Goal: Task Accomplishment & Management: Manage account settings

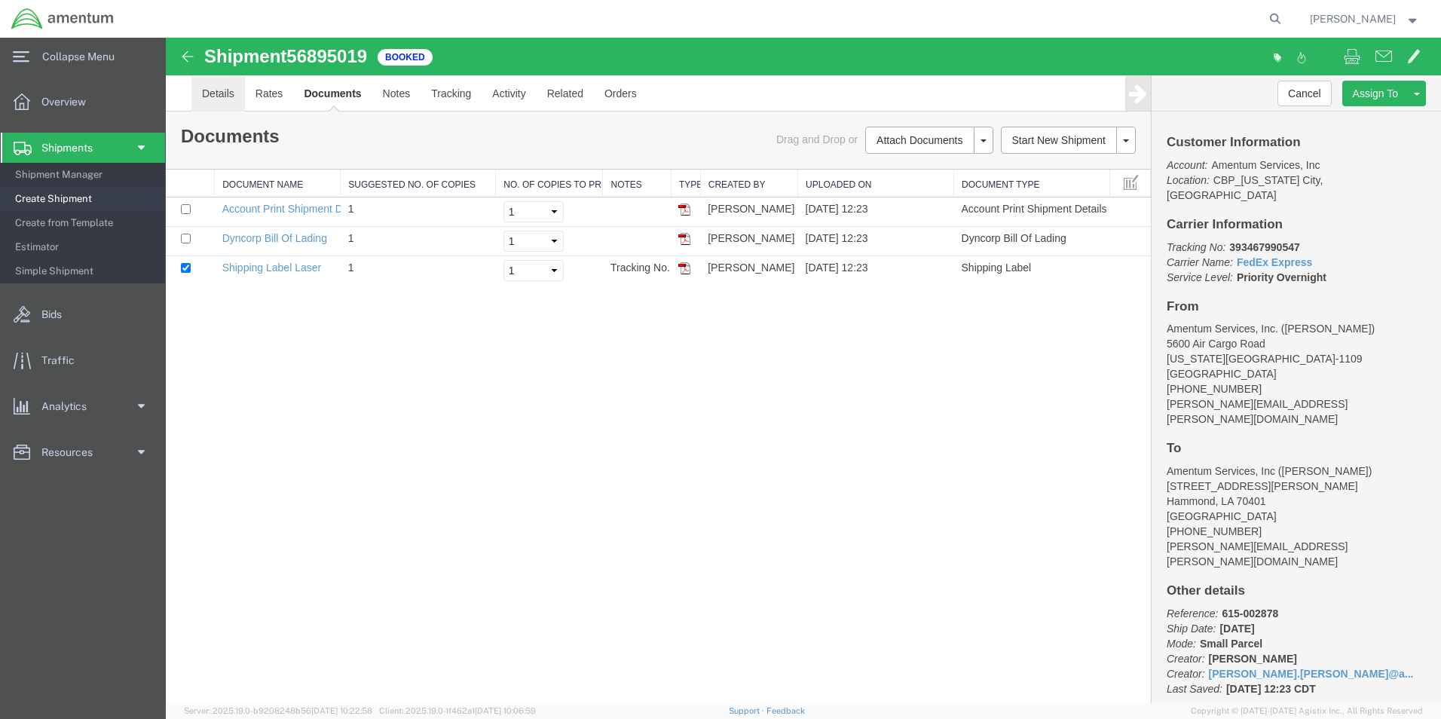
drag, startPoint x: 224, startPoint y: 93, endPoint x: 809, endPoint y: 219, distance: 598.3
click at [224, 93] on link "Details" at bounding box center [218, 93] width 54 height 36
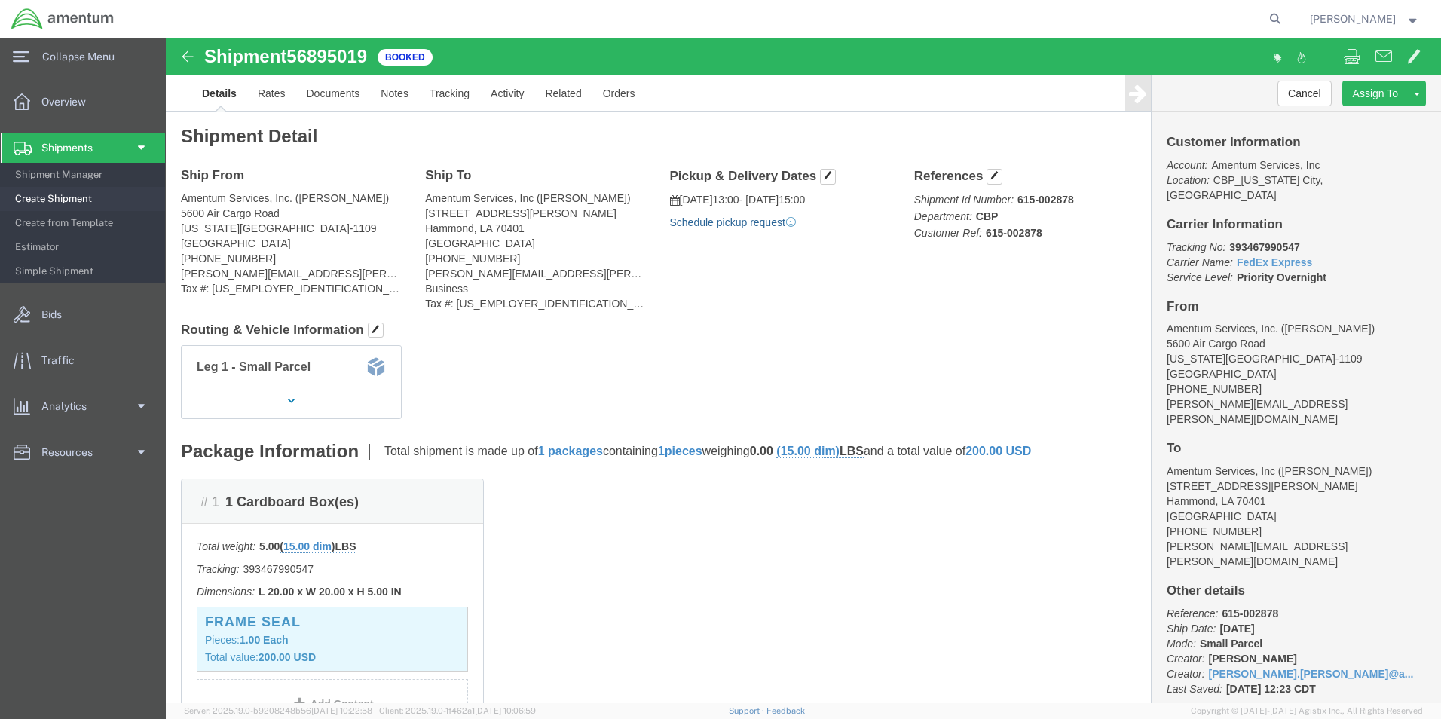
drag, startPoint x: 575, startPoint y: 188, endPoint x: 583, endPoint y: 191, distance: 8.8
click link "Schedule pickup request"
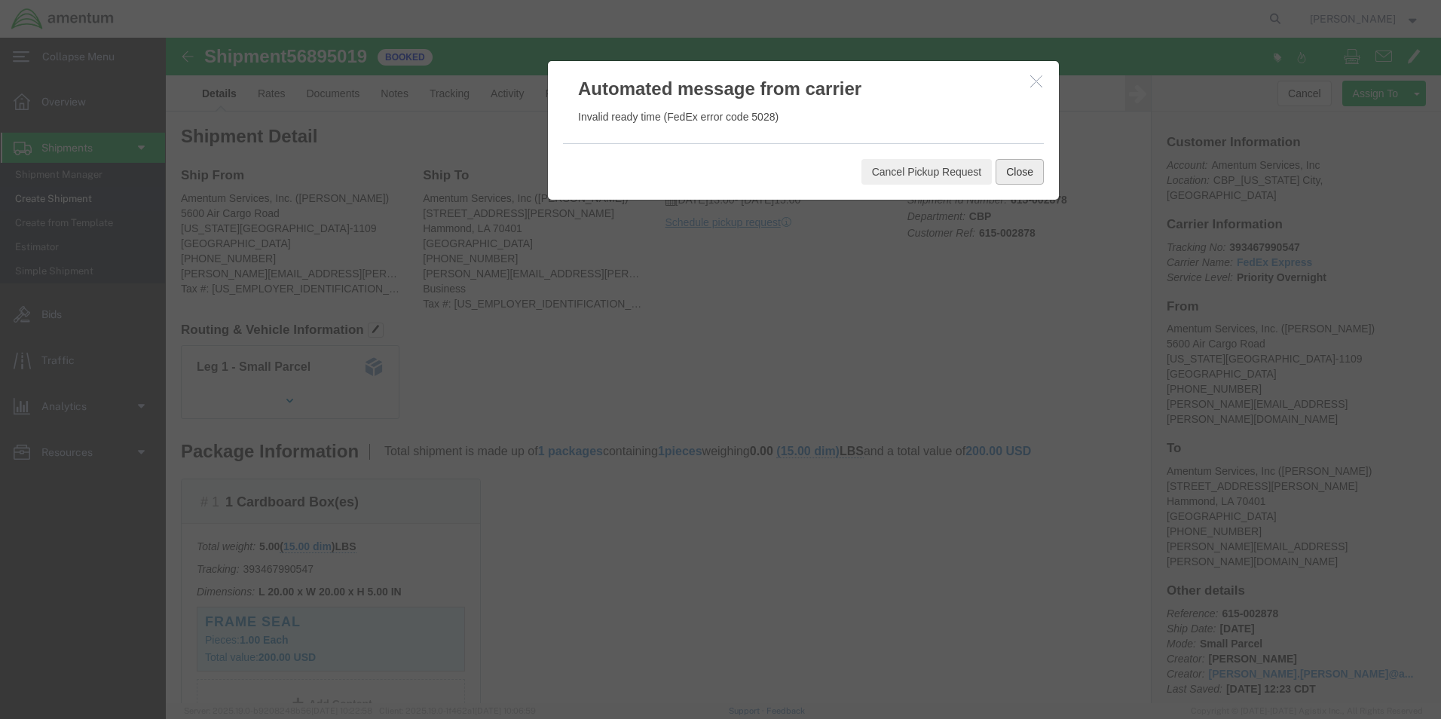
click button "Close"
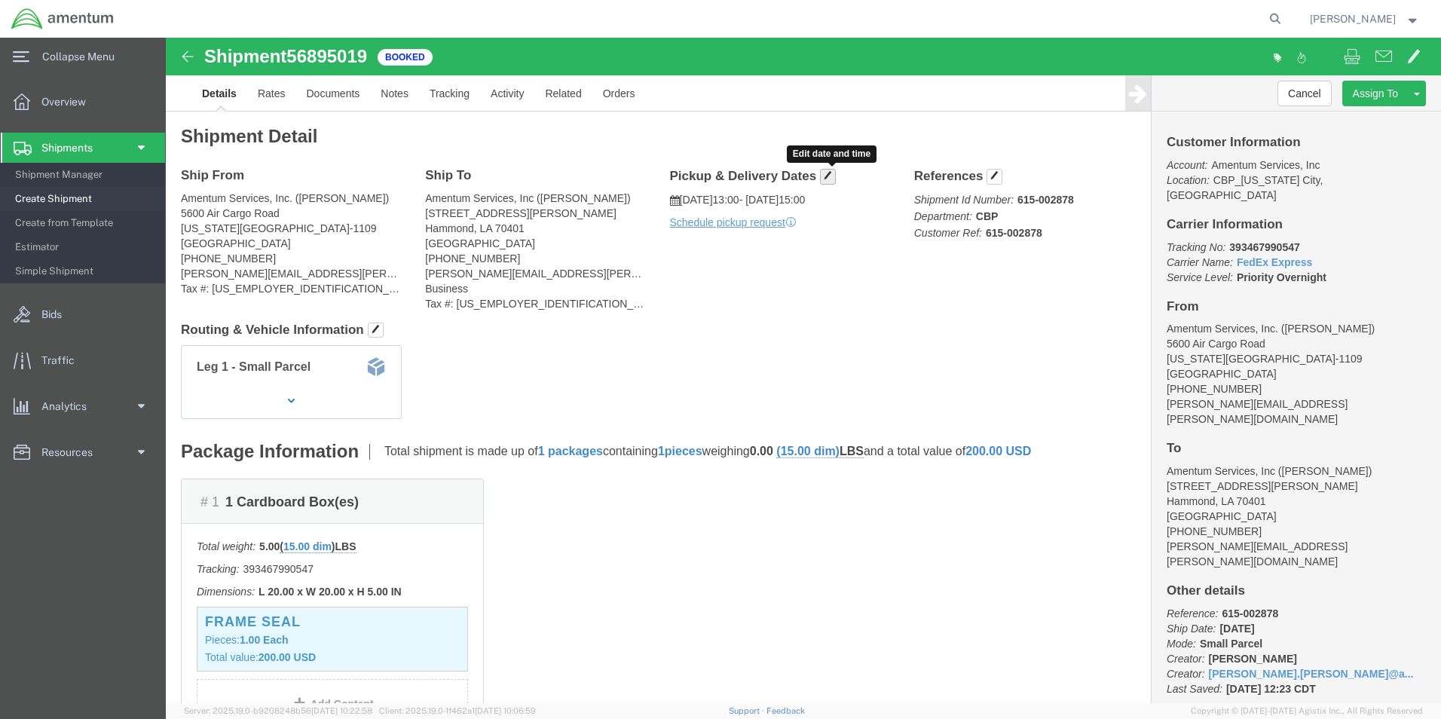
click button "button"
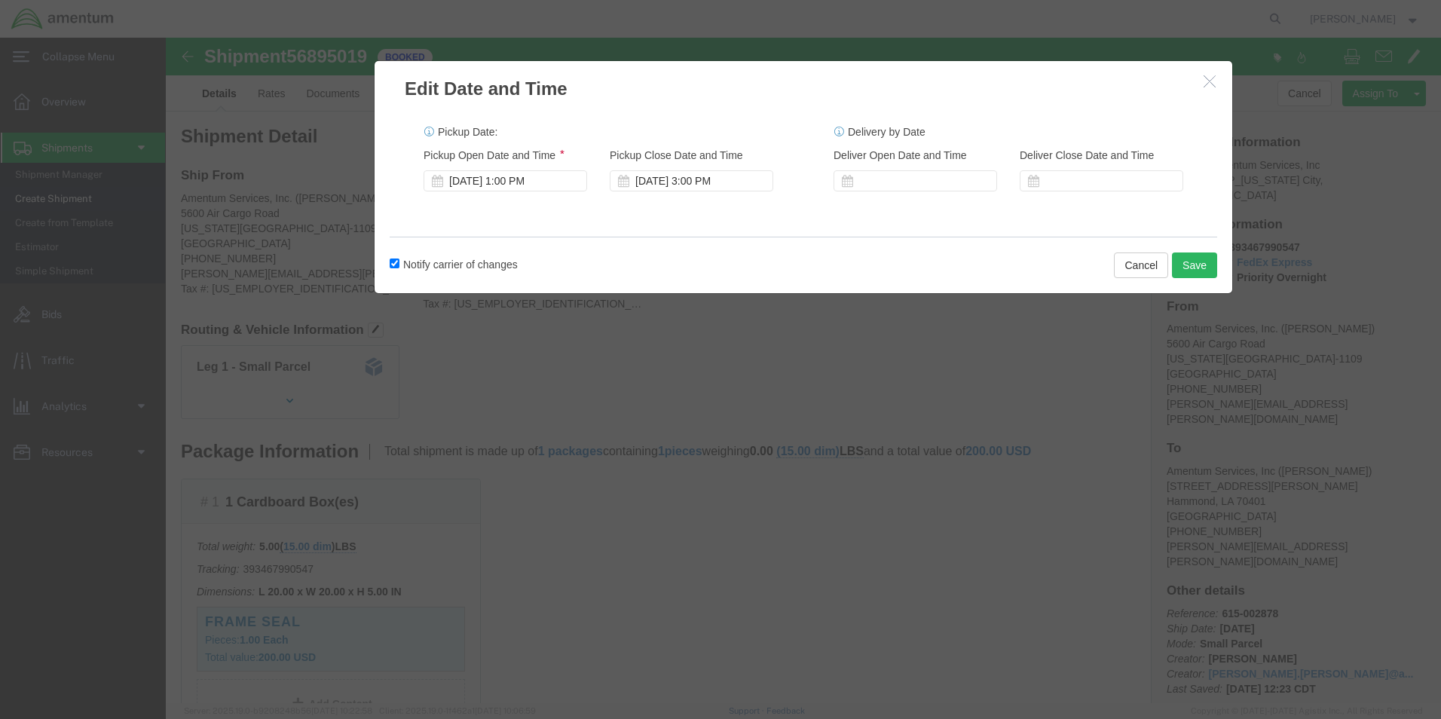
click div "[DATE] 1:00 PM"
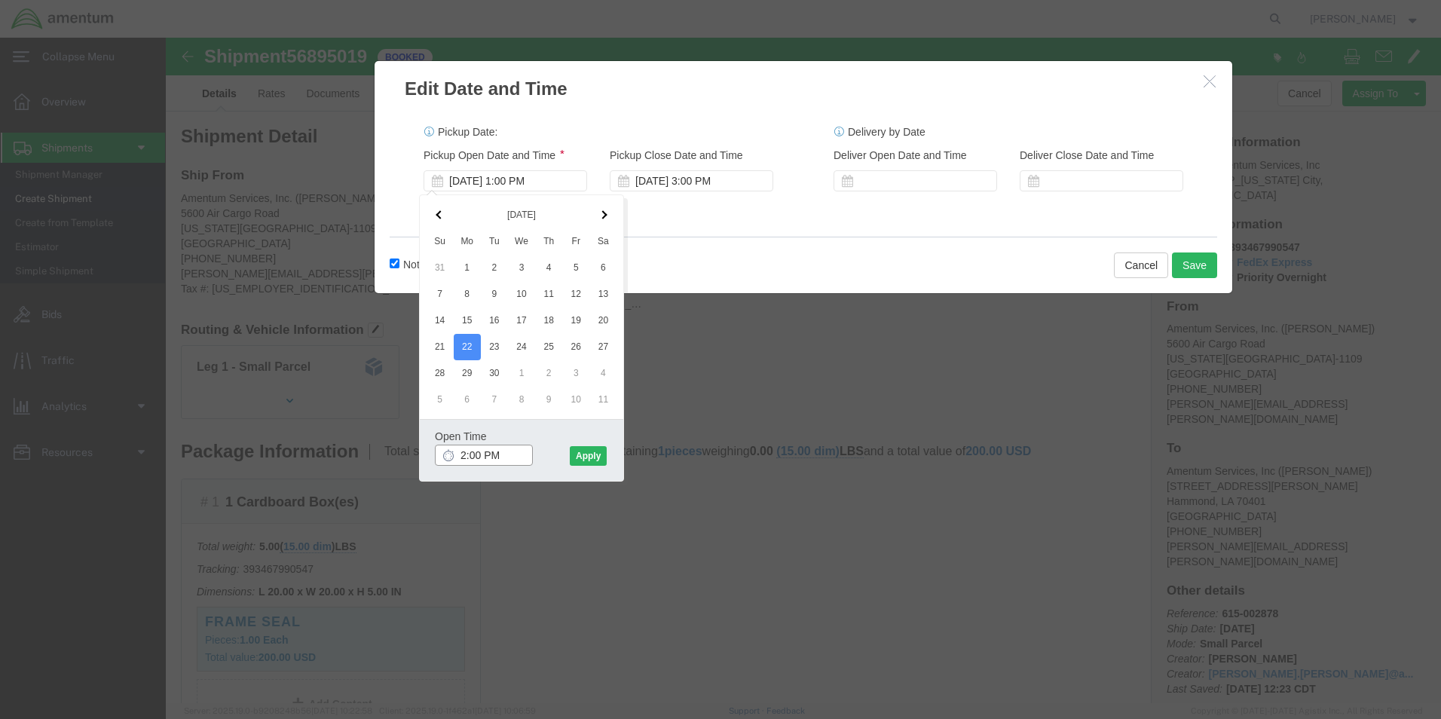
type input "2:00 PM"
click button "Apply"
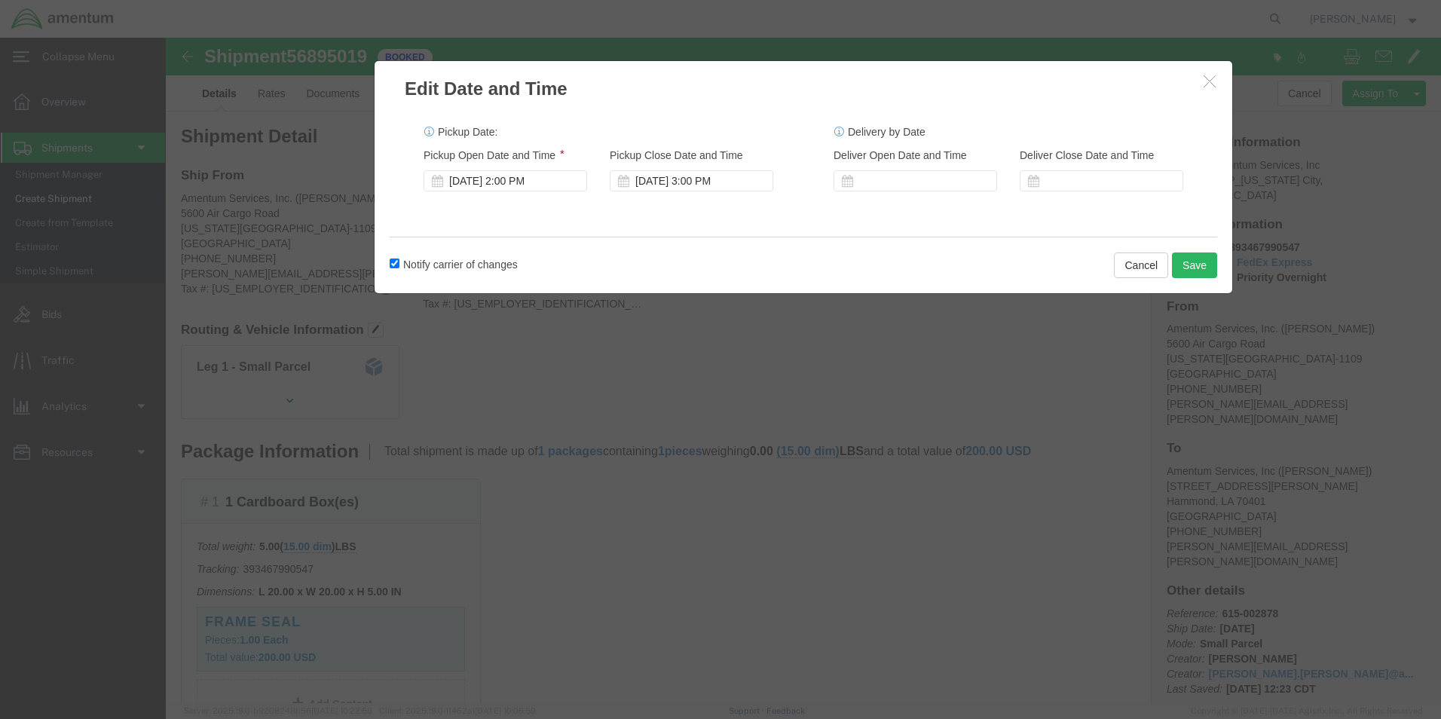
click div "Notify carrier of changes Cancel Save"
click button "Save"
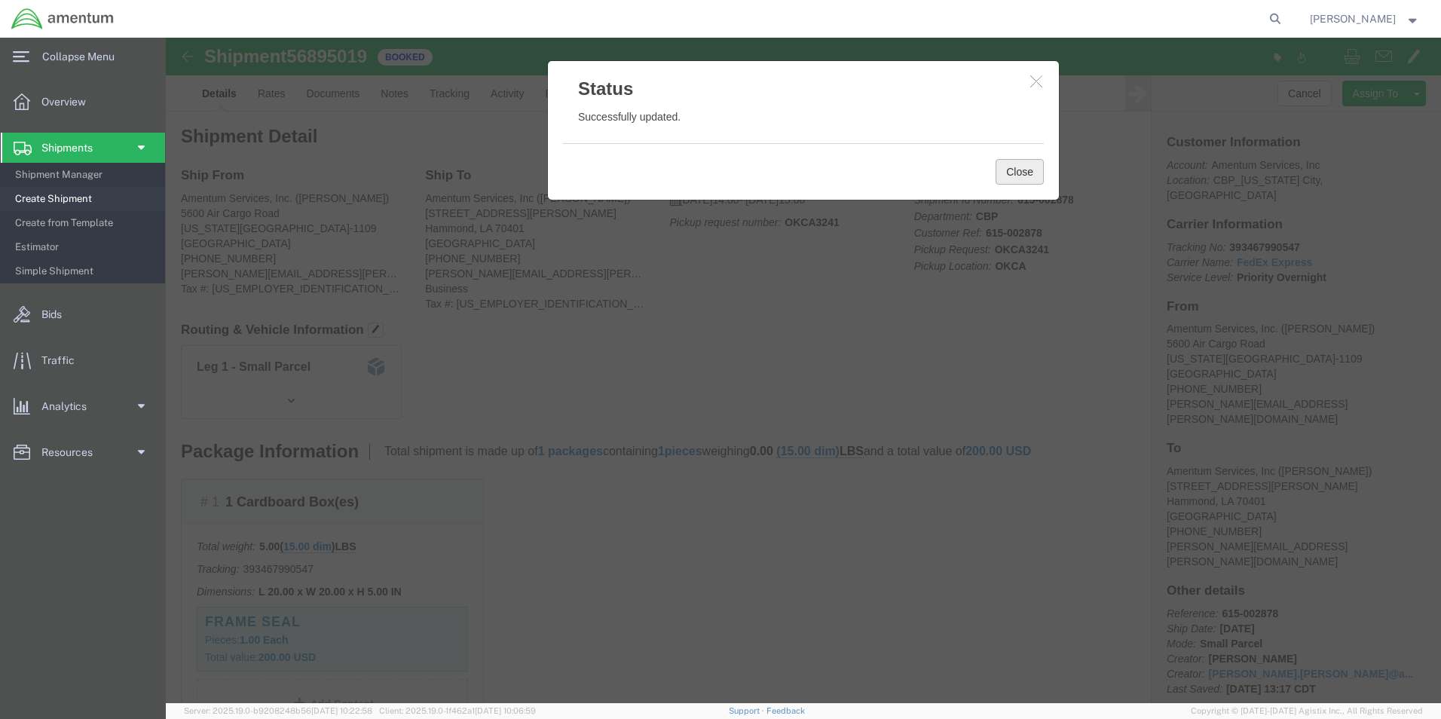
click button "Close"
